Goal: Transaction & Acquisition: Book appointment/travel/reservation

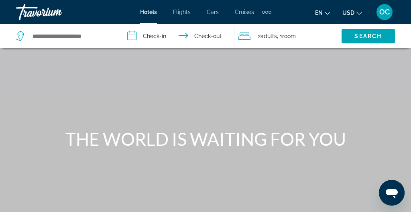
click at [244, 14] on span "Cruises" at bounding box center [244, 12] width 19 height 6
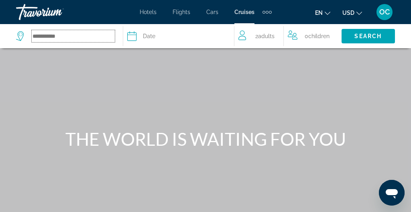
click at [40, 35] on input "Search widget" at bounding box center [73, 36] width 83 height 12
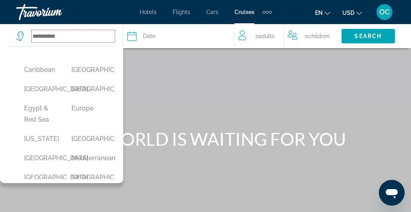
scroll to position [116, 0]
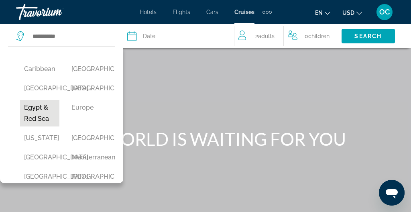
click at [35, 127] on button "Egypt & Red Sea" at bounding box center [39, 113] width 39 height 27
type input "**********"
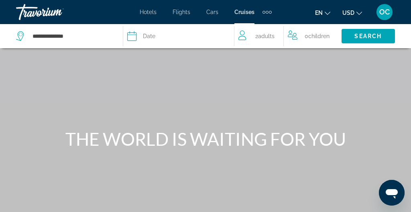
click at [135, 35] on icon "Search widget" at bounding box center [132, 36] width 10 height 10
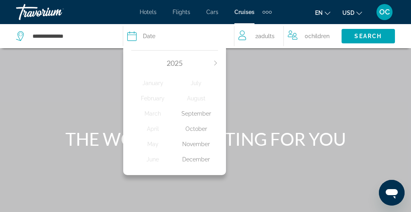
click at [197, 129] on div "October" at bounding box center [196, 129] width 43 height 14
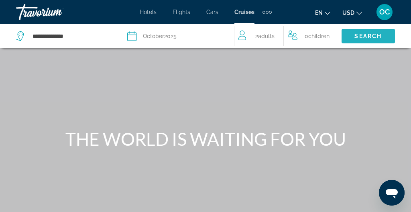
click at [362, 36] on span "Search" at bounding box center [368, 36] width 27 height 6
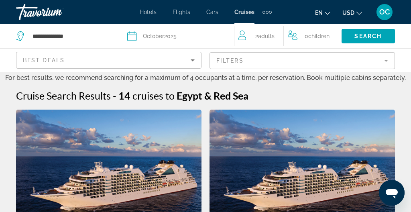
click at [231, 58] on mat-form-field "Filters" at bounding box center [303, 60] width 186 height 17
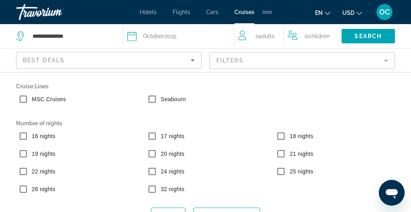
scroll to position [206, 0]
click at [386, 60] on mat-form-field "Filters" at bounding box center [303, 60] width 186 height 17
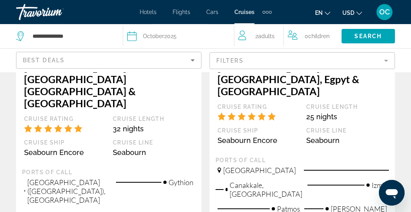
click at [382, 61] on mat-form-field "Filters" at bounding box center [303, 60] width 186 height 17
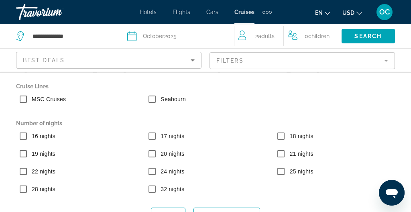
click at [381, 59] on mat-form-field "Filters" at bounding box center [303, 60] width 186 height 17
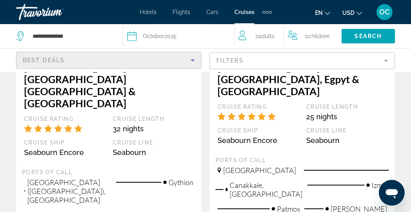
click at [194, 59] on icon "Sort by" at bounding box center [193, 60] width 10 height 10
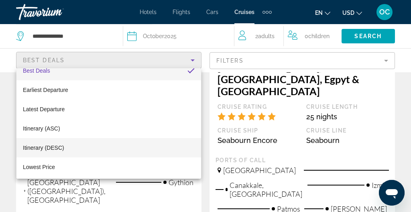
scroll to position [0, 0]
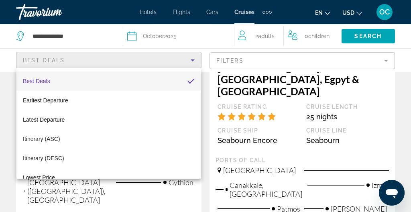
click at [206, 62] on div at bounding box center [205, 106] width 411 height 212
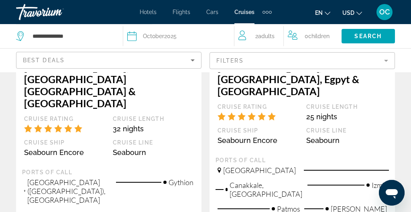
click at [387, 59] on mat-form-field "Filters" at bounding box center [303, 60] width 186 height 17
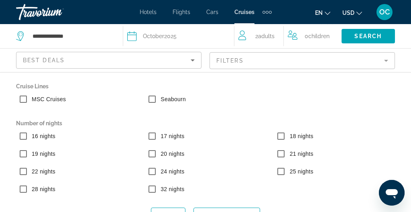
scroll to position [305, 0]
click at [356, 34] on span "Search" at bounding box center [368, 36] width 27 height 6
click at [362, 36] on span "Search" at bounding box center [368, 36] width 27 height 6
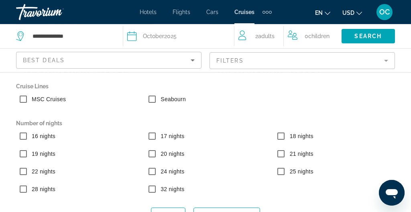
click at [204, 58] on div "Best Deals Filters" at bounding box center [205, 61] width 379 height 24
click at [181, 34] on div "Date [DATE]" at bounding box center [176, 36] width 99 height 11
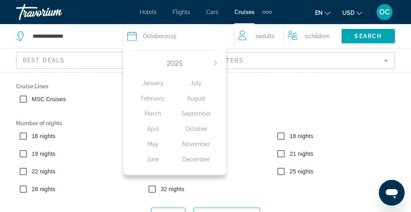
click at [258, 107] on div "Seabourn" at bounding box center [205, 101] width 129 height 18
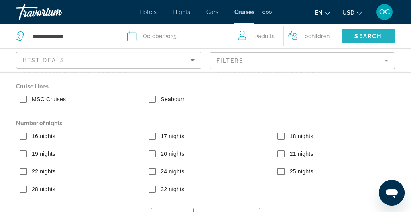
click at [370, 35] on span "Search" at bounding box center [368, 36] width 27 height 6
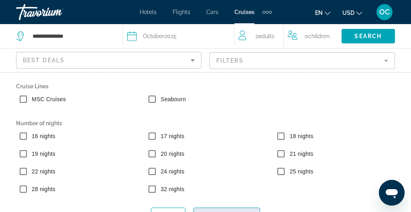
click at [203, 208] on span "Search widget" at bounding box center [227, 214] width 66 height 19
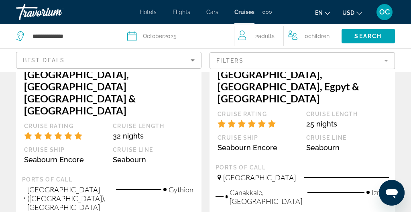
click at [203, 202] on app-cruises-search-item "Mediterranean Aegean Gems, [GEOGRAPHIC_DATA], [GEOGRAPHIC_DATA] [GEOGRAPHIC_DAT…" at bounding box center [109, 207] width 194 height 594
click at [386, 60] on mat-form-field "Filters" at bounding box center [303, 60] width 186 height 17
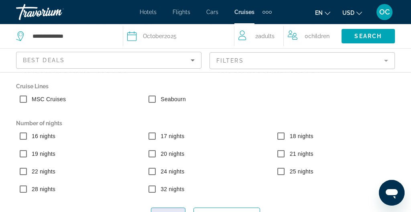
click at [177, 210] on span "Search widget" at bounding box center [168, 214] width 34 height 19
click at [399, 39] on div "Search" at bounding box center [376, 36] width 69 height 24
click at [383, 61] on mat-form-field "Filters" at bounding box center [303, 60] width 186 height 17
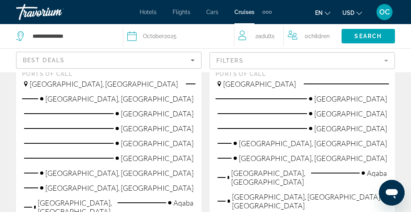
scroll to position [879, 0]
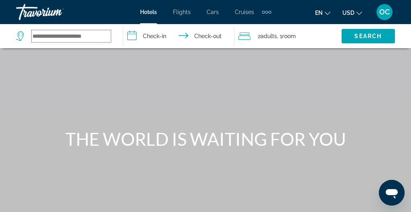
click at [64, 41] on input "Search widget" at bounding box center [71, 36] width 79 height 12
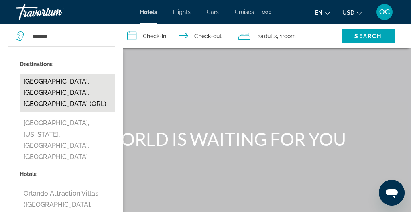
click at [51, 82] on button "[GEOGRAPHIC_DATA], [GEOGRAPHIC_DATA], [GEOGRAPHIC_DATA] (ORL)" at bounding box center [68, 93] width 96 height 38
type input "**********"
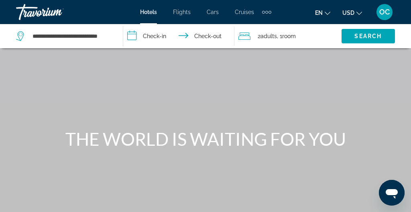
click at [156, 37] on input "**********" at bounding box center [180, 37] width 114 height 27
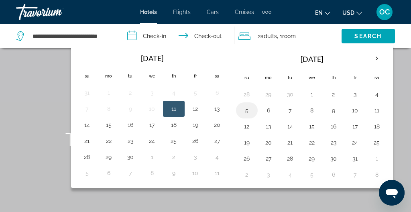
click at [249, 111] on button "5" at bounding box center [247, 110] width 13 height 11
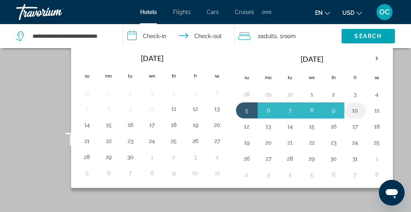
click at [353, 108] on button "10" at bounding box center [355, 110] width 13 height 11
type input "**********"
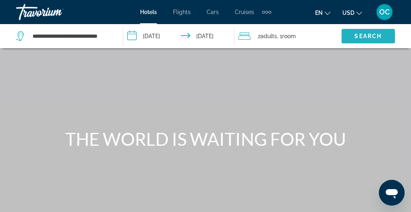
click at [361, 33] on span "Search" at bounding box center [368, 36] width 27 height 6
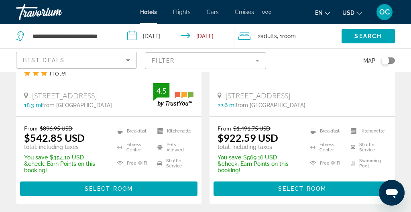
scroll to position [1753, 0]
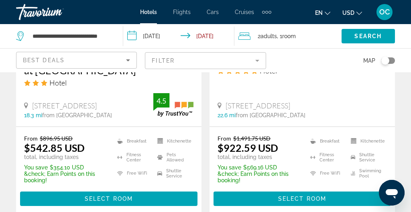
click at [127, 58] on icon "Sort by" at bounding box center [128, 60] width 10 height 10
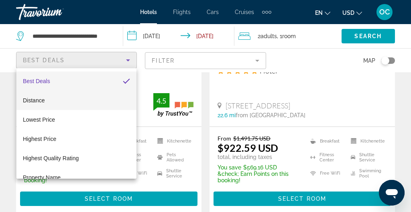
click at [87, 98] on mat-option "Distance" at bounding box center [76, 100] width 120 height 19
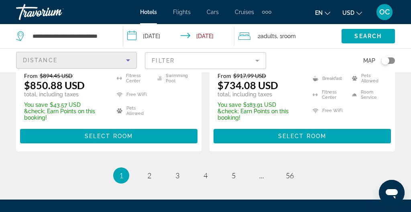
scroll to position [1807, 0]
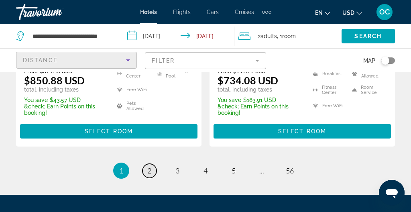
click at [149, 166] on span "2" at bounding box center [149, 170] width 4 height 9
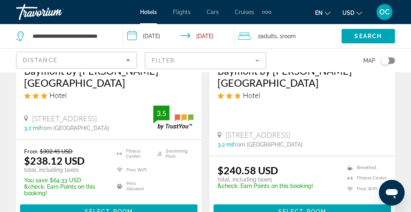
scroll to position [803, 0]
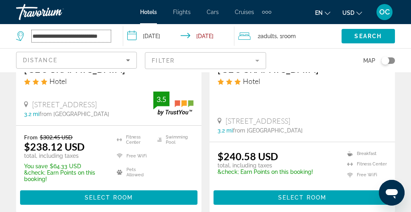
click at [72, 36] on input "**********" at bounding box center [71, 36] width 79 height 12
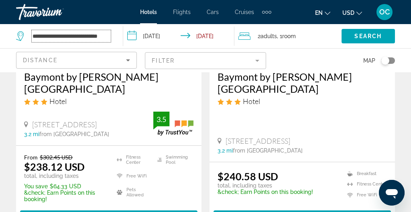
scroll to position [780, 0]
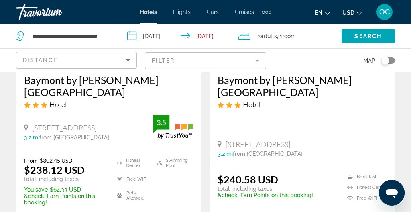
click at [167, 57] on mat-form-field "Filter" at bounding box center [205, 60] width 121 height 17
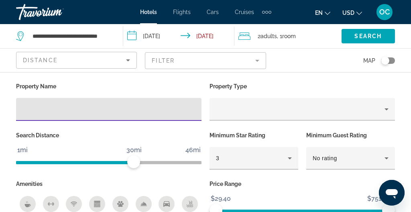
click at [114, 114] on input "Hotel Filters" at bounding box center [108, 110] width 173 height 10
type input "**********"
click at [361, 34] on span "Search" at bounding box center [368, 36] width 27 height 6
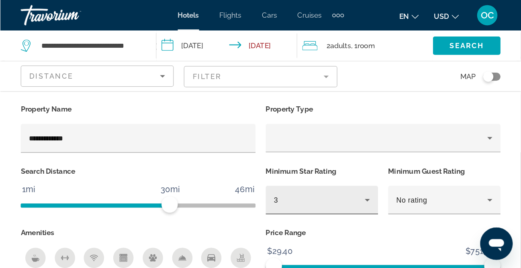
scroll to position [51, 0]
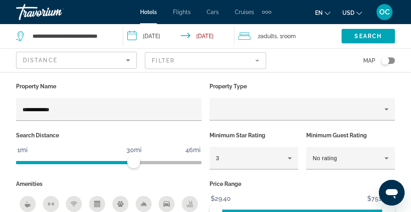
click at [314, 88] on p "Property Type" at bounding box center [303, 86] width 186 height 11
click at [371, 36] on span "Search" at bounding box center [368, 36] width 27 height 6
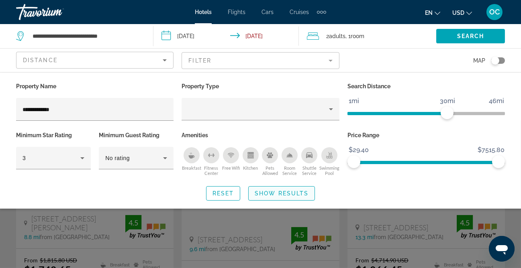
click at [287, 191] on span "Show Results" at bounding box center [282, 193] width 54 height 6
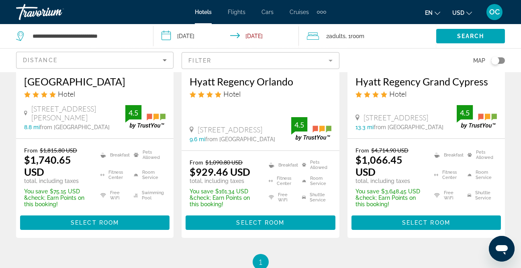
scroll to position [163, 0]
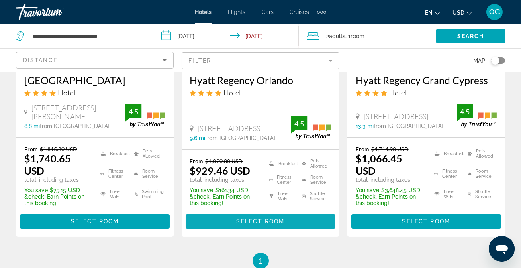
click at [251, 212] on span "Select Room" at bounding box center [260, 222] width 48 height 6
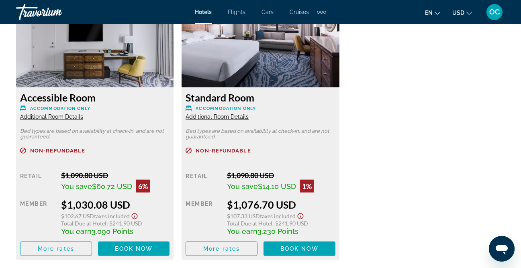
scroll to position [2440, 0]
drag, startPoint x: 93, startPoint y: 184, endPoint x: 111, endPoint y: 184, distance: 17.7
click at [111, 184] on span "$60.72 USD" at bounding box center [112, 186] width 40 height 8
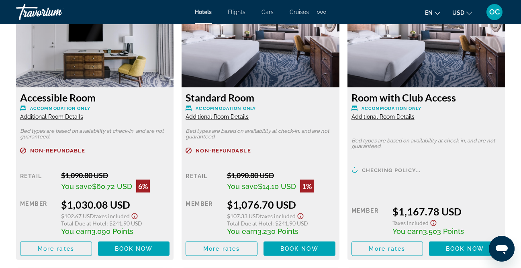
click at [117, 188] on span "$60.72 USD" at bounding box center [112, 186] width 40 height 8
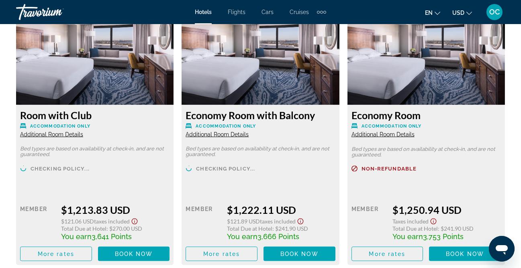
scroll to position [2992, 0]
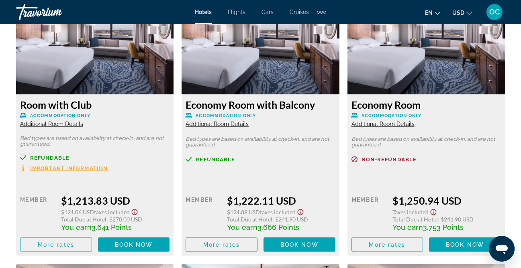
click at [53, 168] on span "Important Information" at bounding box center [69, 168] width 78 height 5
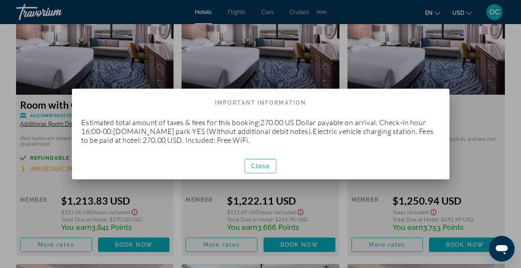
scroll to position [0, 0]
click at [259, 164] on span "Close" at bounding box center [260, 166] width 19 height 6
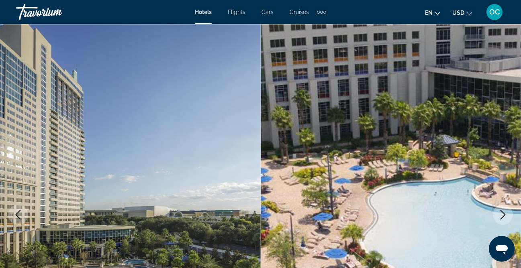
scroll to position [2992, 0]
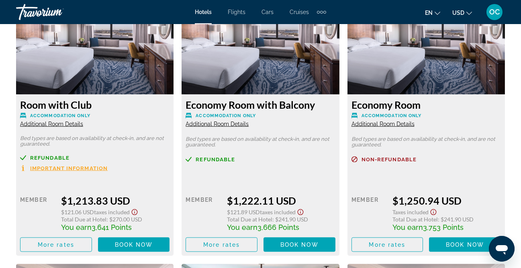
click at [72, 168] on span "Important Information" at bounding box center [69, 168] width 78 height 5
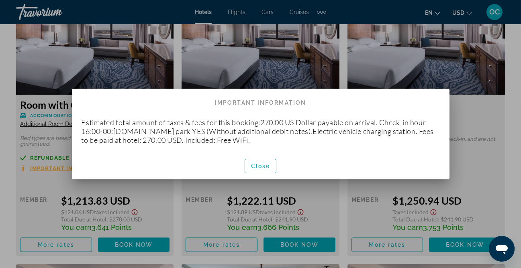
scroll to position [0, 0]
click at [67, 188] on div at bounding box center [260, 134] width 521 height 268
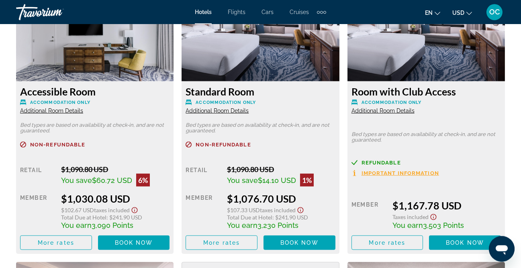
scroll to position [2450, 0]
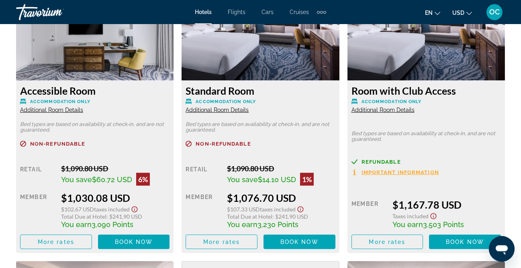
click at [402, 171] on span "Important Information" at bounding box center [401, 172] width 78 height 5
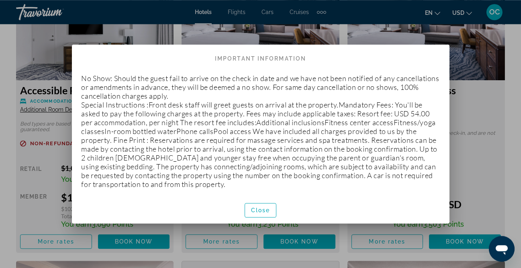
scroll to position [0, 0]
click at [262, 211] on span "Close" at bounding box center [260, 210] width 19 height 6
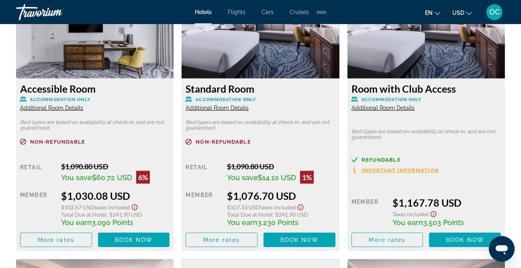
scroll to position [2448, 0]
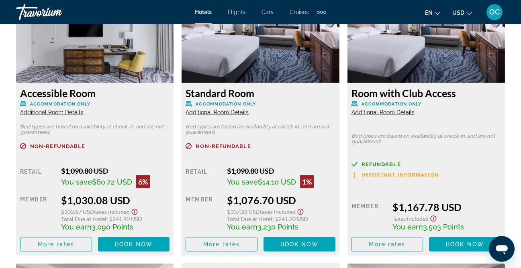
drag, startPoint x: 457, startPoint y: 91, endPoint x: 352, endPoint y: 97, distance: 105.4
click at [352, 97] on div "Room with Club Access Accommodation Only Additional Room Details Bed types are …" at bounding box center [425, 169] width 157 height 173
copy h3 "Room with Club Access"
click at [411, 119] on div "Room with Club Access Accommodation Only Additional Room Details Bed types are …" at bounding box center [425, 169] width 157 height 173
